Goal: Information Seeking & Learning: Learn about a topic

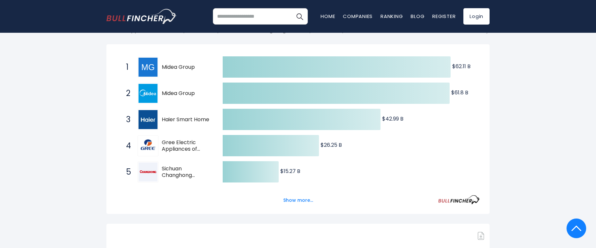
scroll to position [111, 0]
click at [294, 197] on button "Show more..." at bounding box center [298, 200] width 38 height 11
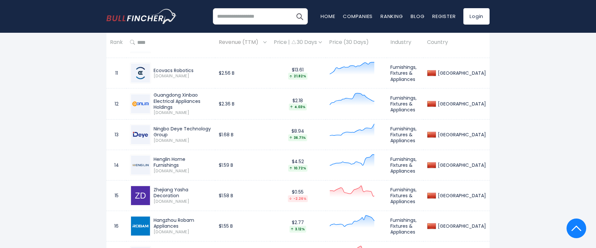
scroll to position [752, 0]
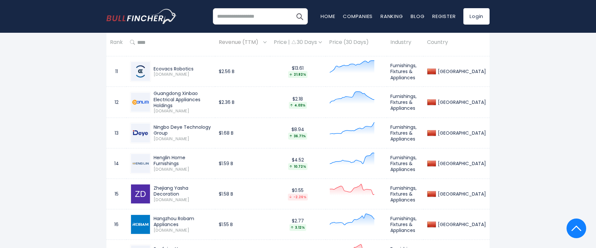
drag, startPoint x: 155, startPoint y: 128, endPoint x: 226, endPoint y: 128, distance: 71.4
click at [212, 128] on div "Ningbo Deye Technology Group" at bounding box center [183, 130] width 58 height 12
copy div "Ningbo Deye Technology Group"
click at [180, 146] on td "Ningbo Deye Technology Group [DOMAIN_NAME]" at bounding box center [170, 133] width 89 height 30
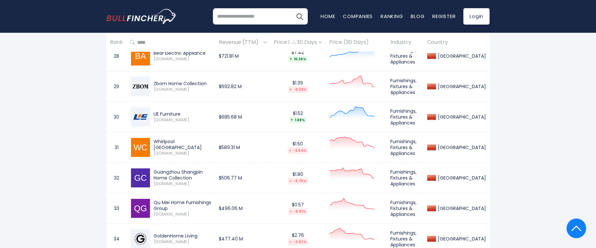
scroll to position [1306, 0]
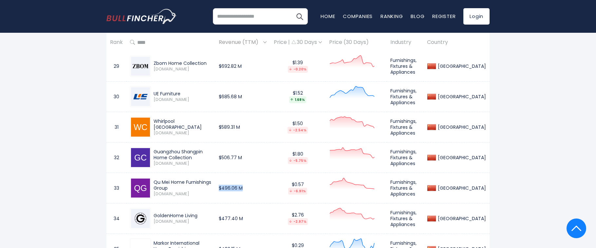
drag, startPoint x: 235, startPoint y: 187, endPoint x: 270, endPoint y: 185, distance: 35.7
click at [263, 188] on td "$496.06 M" at bounding box center [242, 188] width 55 height 30
click at [270, 185] on td "$496.06 M" at bounding box center [242, 188] width 55 height 30
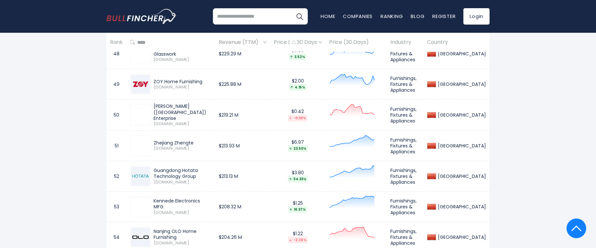
scroll to position [1908, 0]
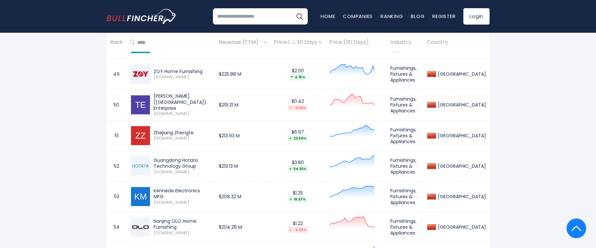
click at [207, 200] on div "Kennede Electronics MFG. [DOMAIN_NAME]" at bounding box center [171, 196] width 82 height 21
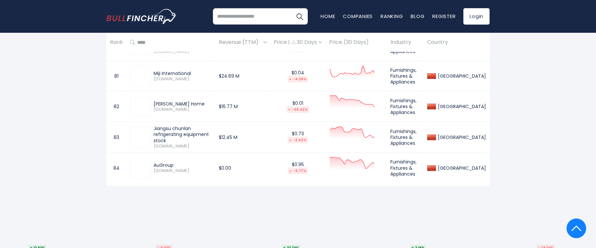
scroll to position [2883, 0]
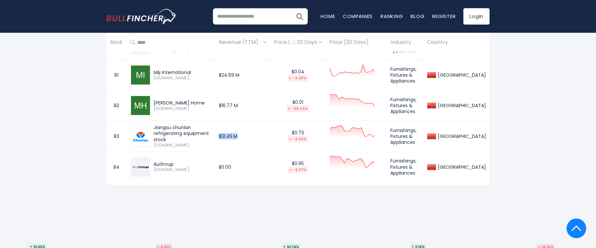
drag, startPoint x: 234, startPoint y: 132, endPoint x: 262, endPoint y: 132, distance: 28.5
click at [262, 132] on td "$12.45 M" at bounding box center [242, 136] width 55 height 31
drag, startPoint x: 268, startPoint y: 138, endPoint x: 260, endPoint y: 161, distance: 24.4
click at [268, 138] on td "$12.45 M" at bounding box center [242, 136] width 55 height 31
click at [241, 139] on td "$12.45 M" at bounding box center [242, 136] width 55 height 31
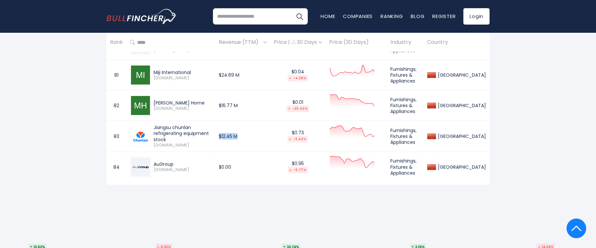
drag, startPoint x: 234, startPoint y: 132, endPoint x: 262, endPoint y: 132, distance: 27.8
click at [262, 132] on td "$12.45 M" at bounding box center [242, 136] width 55 height 31
drag, startPoint x: 267, startPoint y: 135, endPoint x: 267, endPoint y: 185, distance: 50.1
click at [267, 135] on td "$12.45 M" at bounding box center [242, 136] width 55 height 31
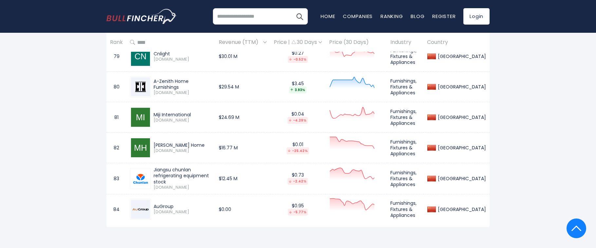
scroll to position [2841, 0]
drag, startPoint x: 156, startPoint y: 169, endPoint x: 199, endPoint y: 174, distance: 44.2
click at [199, 174] on div "Jiangsu chunlan refrigerating equipment stock" at bounding box center [183, 175] width 58 height 18
copy div "Jiangsu chunlan refrigerating equipment stock"
click at [158, 137] on div "[PERSON_NAME] Home [DOMAIN_NAME]" at bounding box center [171, 147] width 82 height 21
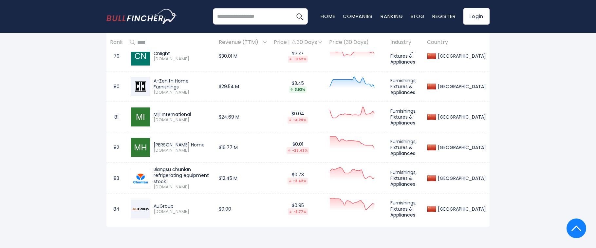
drag, startPoint x: 156, startPoint y: 141, endPoint x: 186, endPoint y: 142, distance: 30.5
click at [186, 142] on div "[PERSON_NAME] Home" at bounding box center [183, 145] width 58 height 6
copy div "[PERSON_NAME] Home"
click at [175, 148] on span "[DOMAIN_NAME]" at bounding box center [183, 151] width 58 height 6
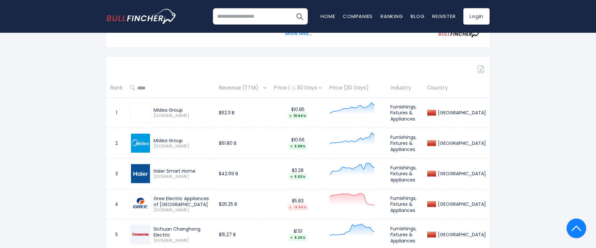
scroll to position [403, 0]
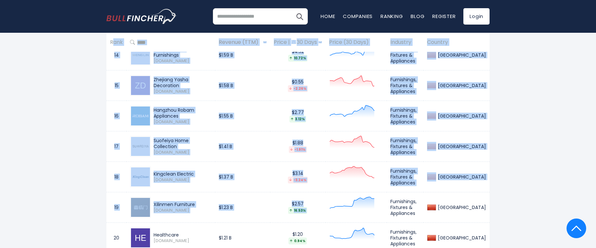
drag, startPoint x: 111, startPoint y: 91, endPoint x: 409, endPoint y: 191, distance: 314.0
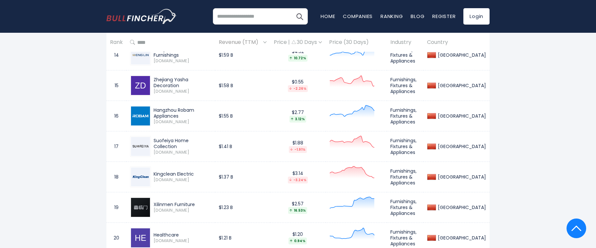
drag, startPoint x: 532, startPoint y: 109, endPoint x: 528, endPoint y: 112, distance: 4.5
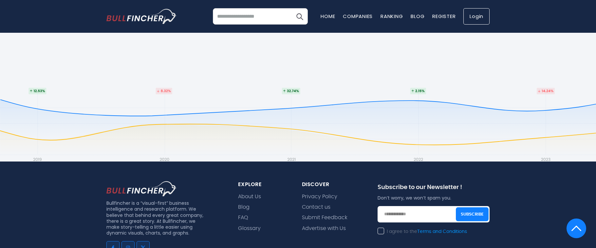
scroll to position [2946, 0]
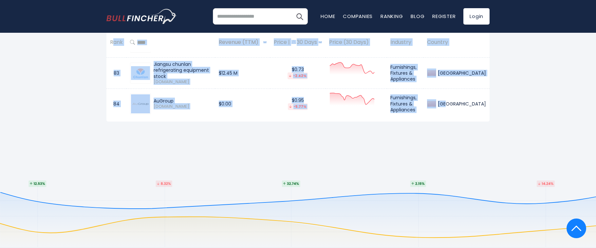
drag, startPoint x: 111, startPoint y: 150, endPoint x: 481, endPoint y: 103, distance: 373.4
copy table "Rank Revenue (TTM) Price | 30 Days Price (30 Days) Industry Country 1 Midea Gro…"
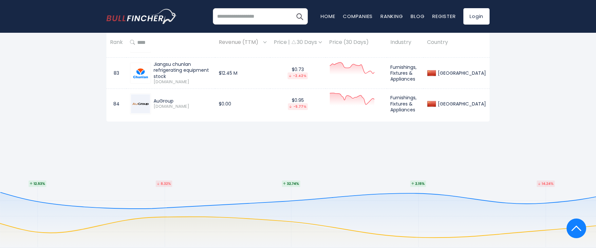
drag, startPoint x: 254, startPoint y: 146, endPoint x: 237, endPoint y: 131, distance: 22.5
drag, startPoint x: 236, startPoint y: 130, endPoint x: 234, endPoint y: 137, distance: 7.0
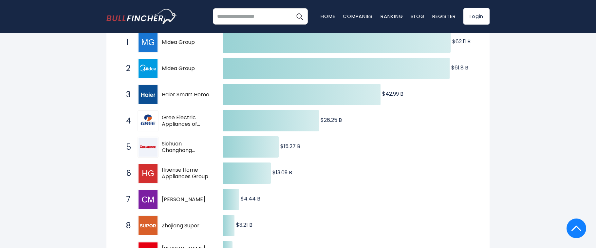
scroll to position [0, 0]
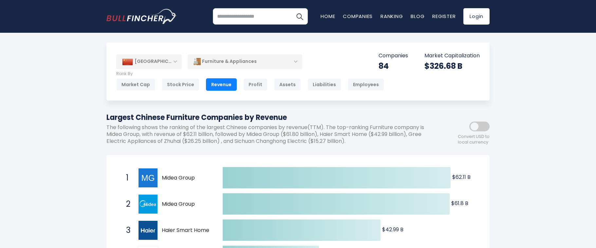
click at [229, 59] on div "Furniture & Appliances" at bounding box center [245, 61] width 115 height 15
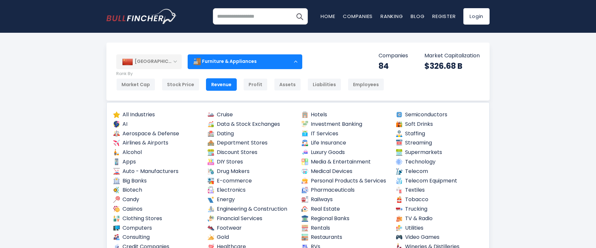
click at [229, 59] on div "Furniture & Appliances" at bounding box center [245, 61] width 115 height 15
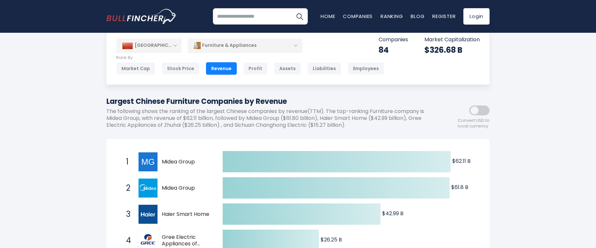
scroll to position [17, 0]
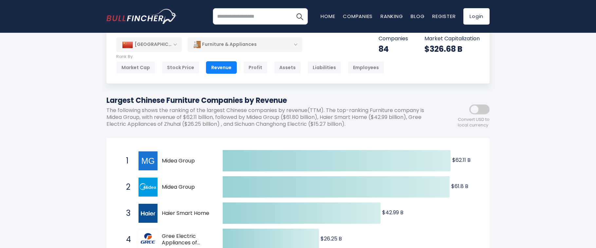
click at [479, 109] on span at bounding box center [479, 109] width 20 height 10
click at [486, 105] on span at bounding box center [479, 109] width 20 height 10
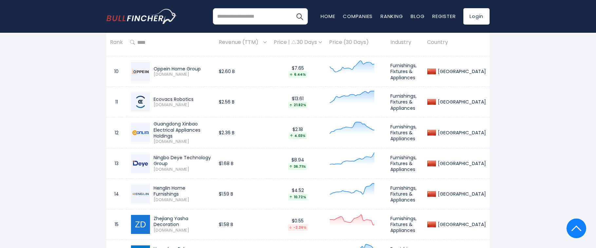
scroll to position [722, 0]
drag, startPoint x: 154, startPoint y: 158, endPoint x: 231, endPoint y: 159, distance: 77.6
click at [231, 159] on tr "13 Ningbo Deye Technology Group [DOMAIN_NAME] $1.68 B $8.94 36.71% Furnishings,…" at bounding box center [297, 163] width 383 height 30
copy tr "Ningbo Deye Technology Group [DOMAIN_NAME]"
